Goal: Information Seeking & Learning: Learn about a topic

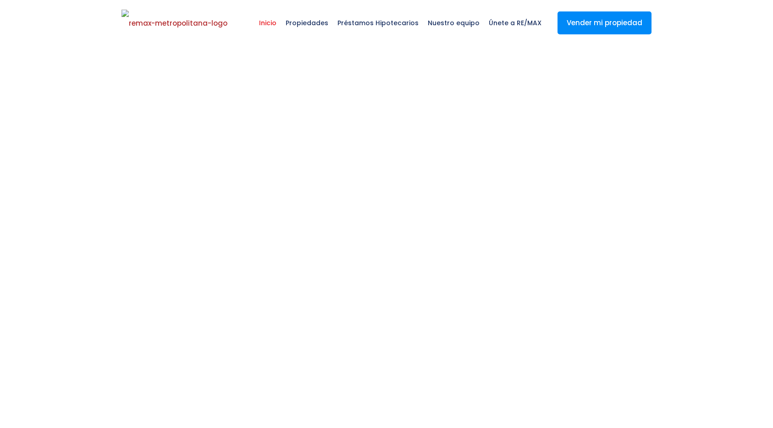
select select
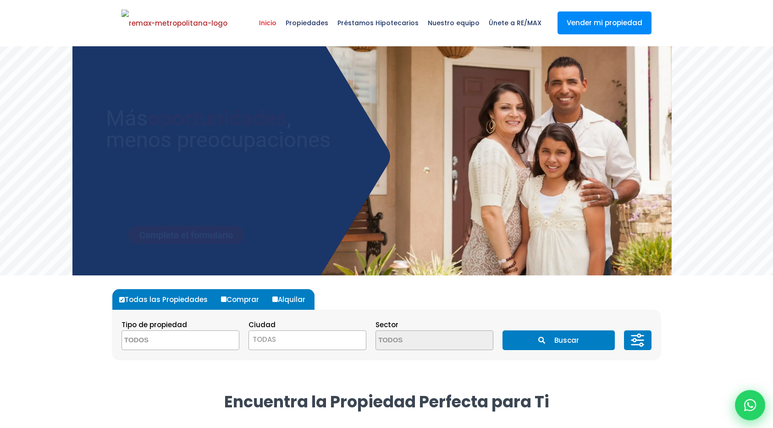
click at [745, 400] on icon at bounding box center [750, 405] width 12 height 12
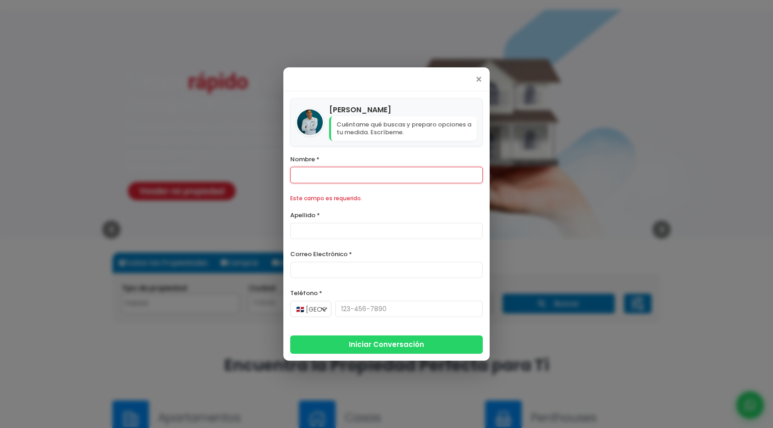
click at [481, 88] on div "×" at bounding box center [386, 79] width 206 height 24
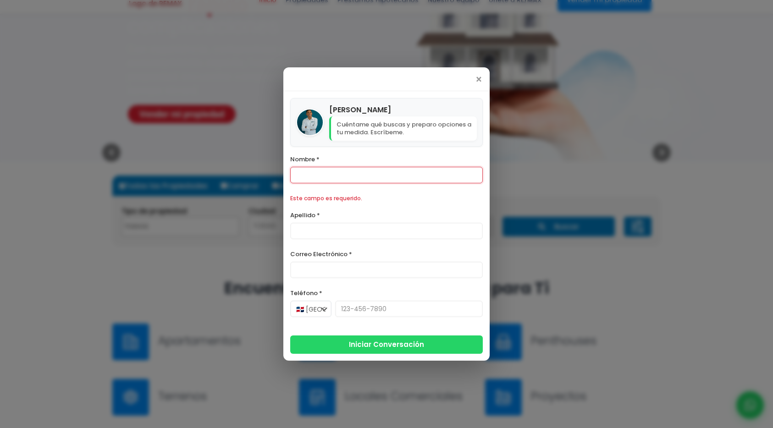
scroll to position [121, 0]
